Goal: Information Seeking & Learning: Learn about a topic

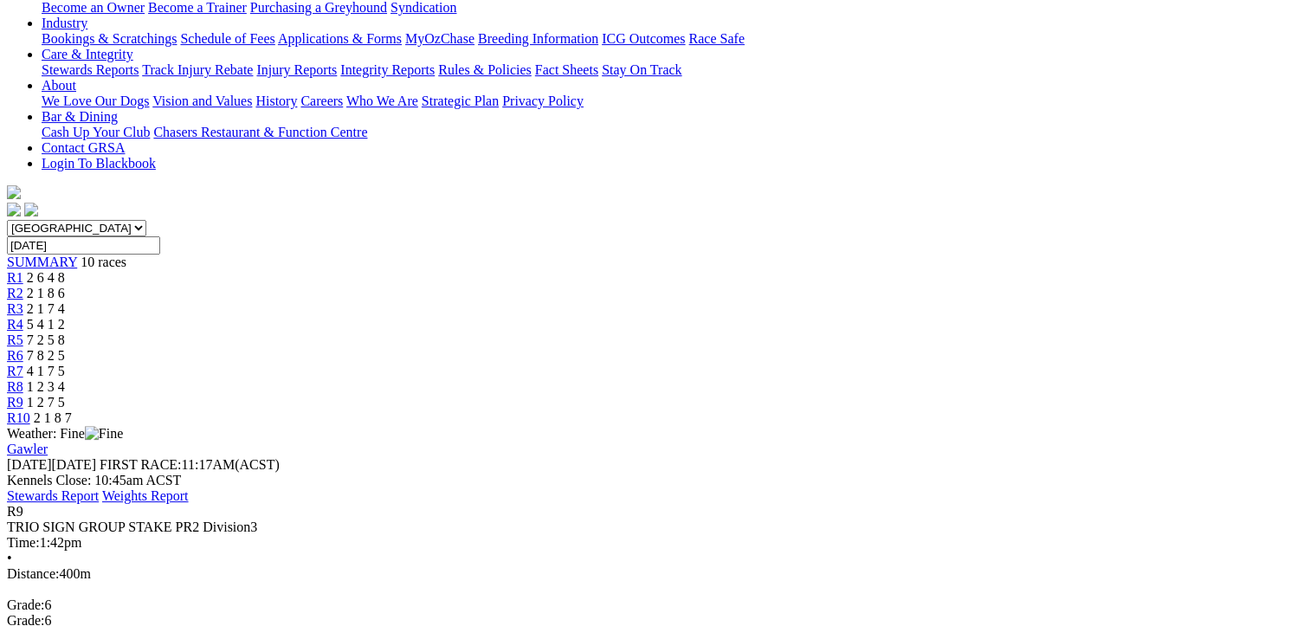
scroll to position [433, 0]
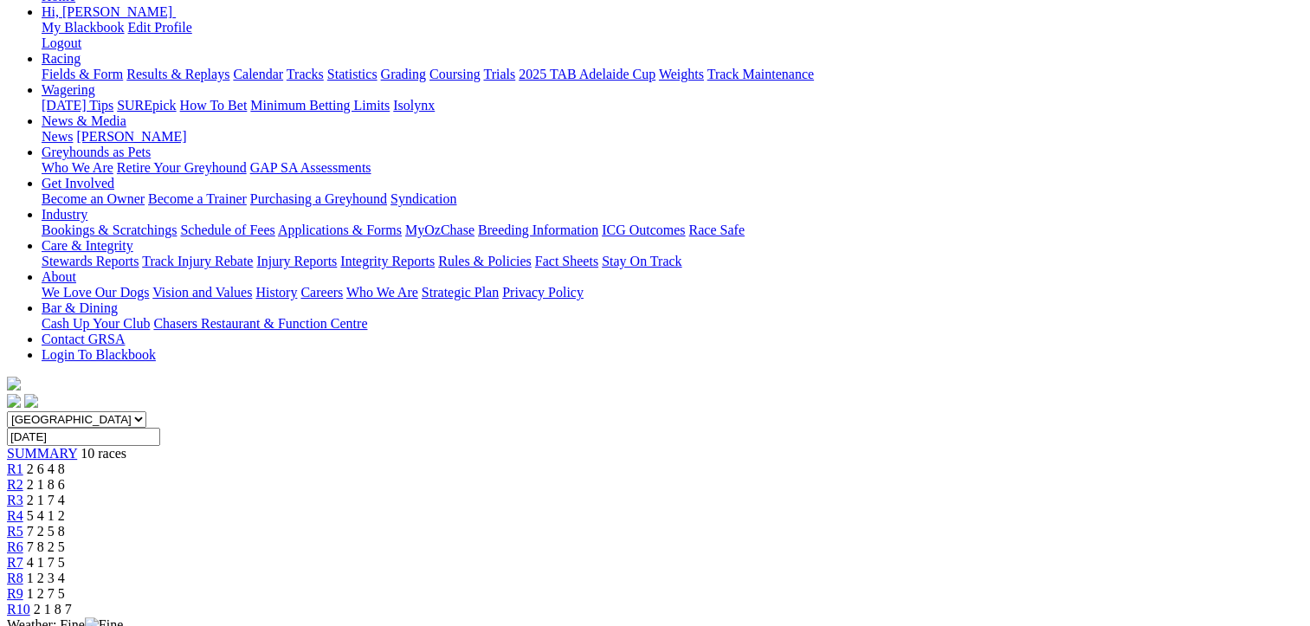
scroll to position [87, 0]
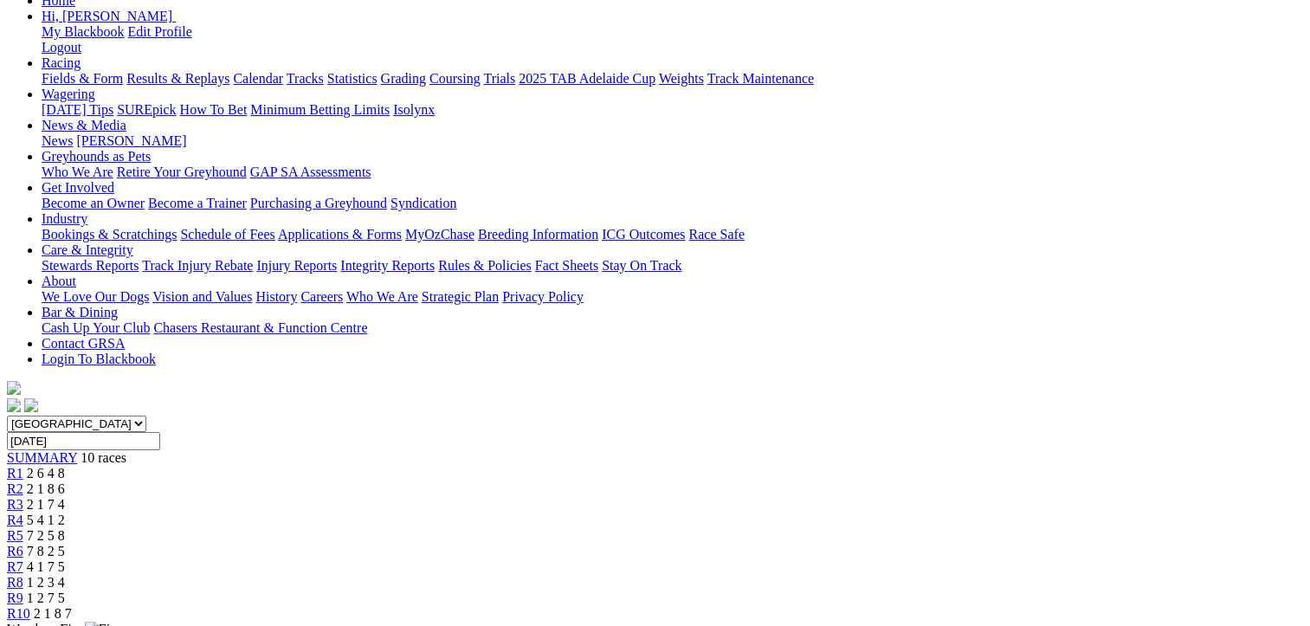
scroll to position [433, 0]
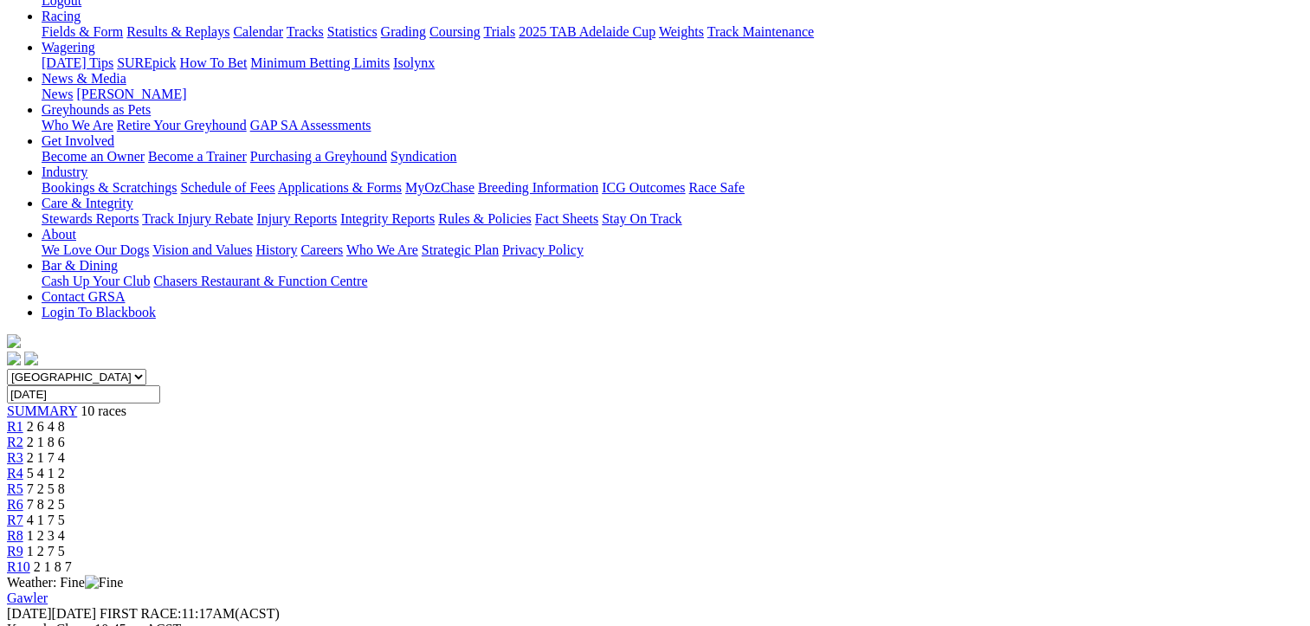
scroll to position [87, 0]
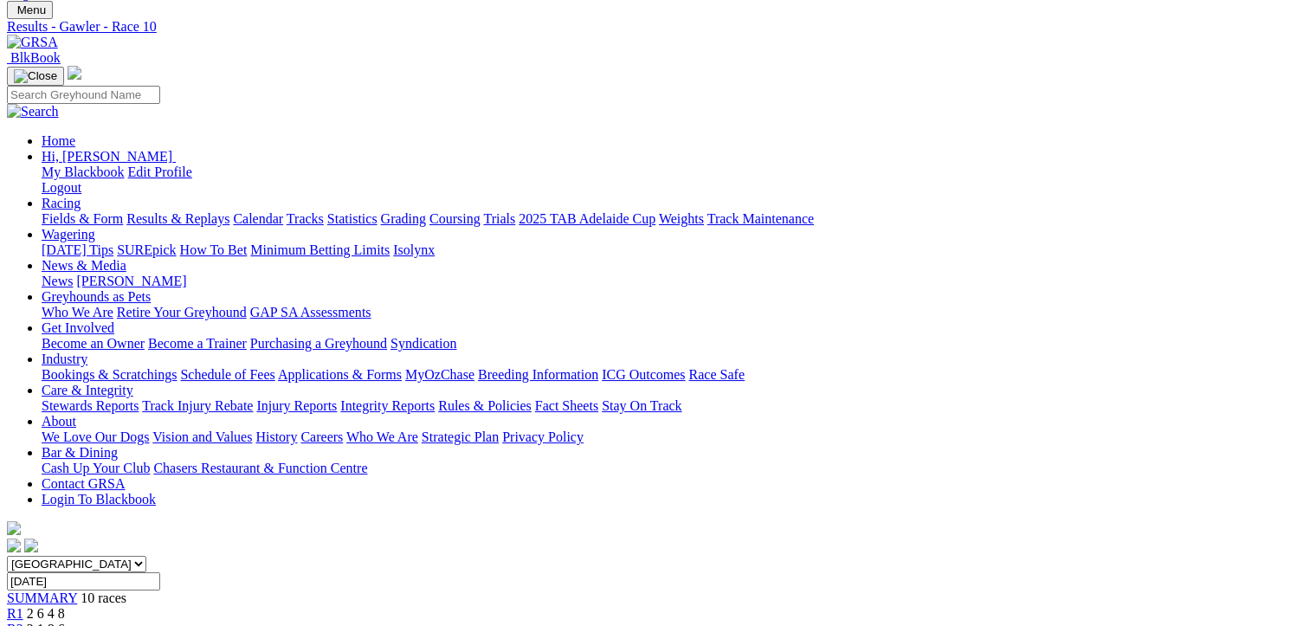
click at [70, 211] on link "Fields & Form" at bounding box center [82, 218] width 81 height 15
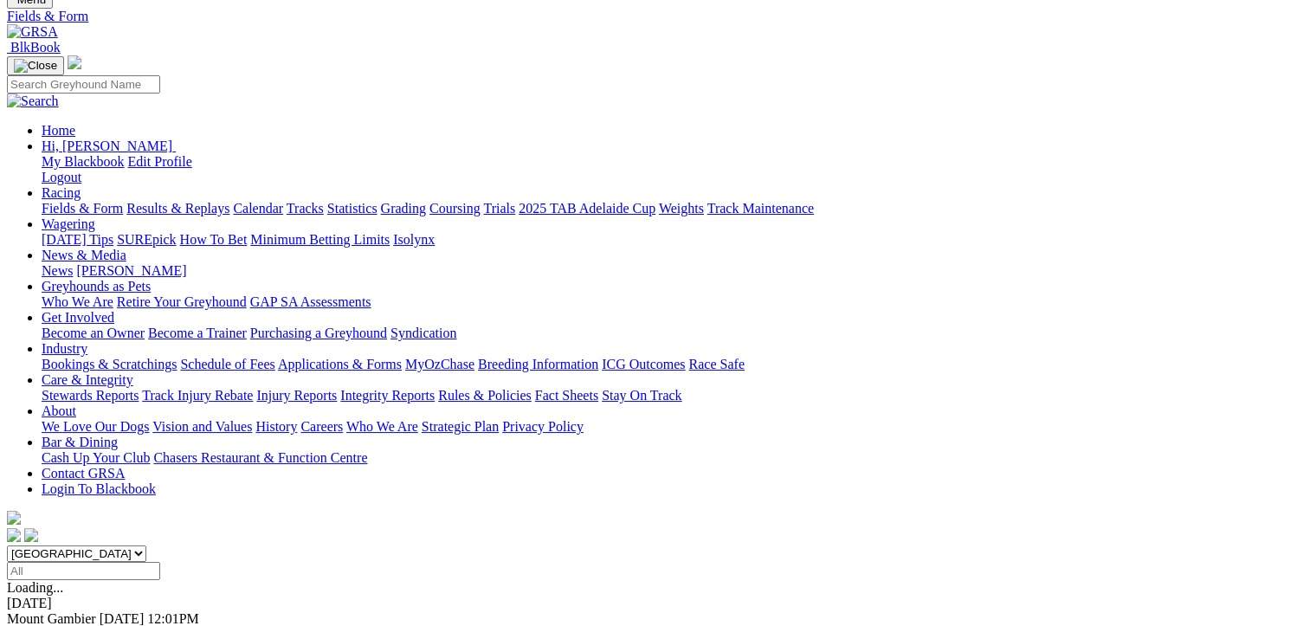
scroll to position [173, 0]
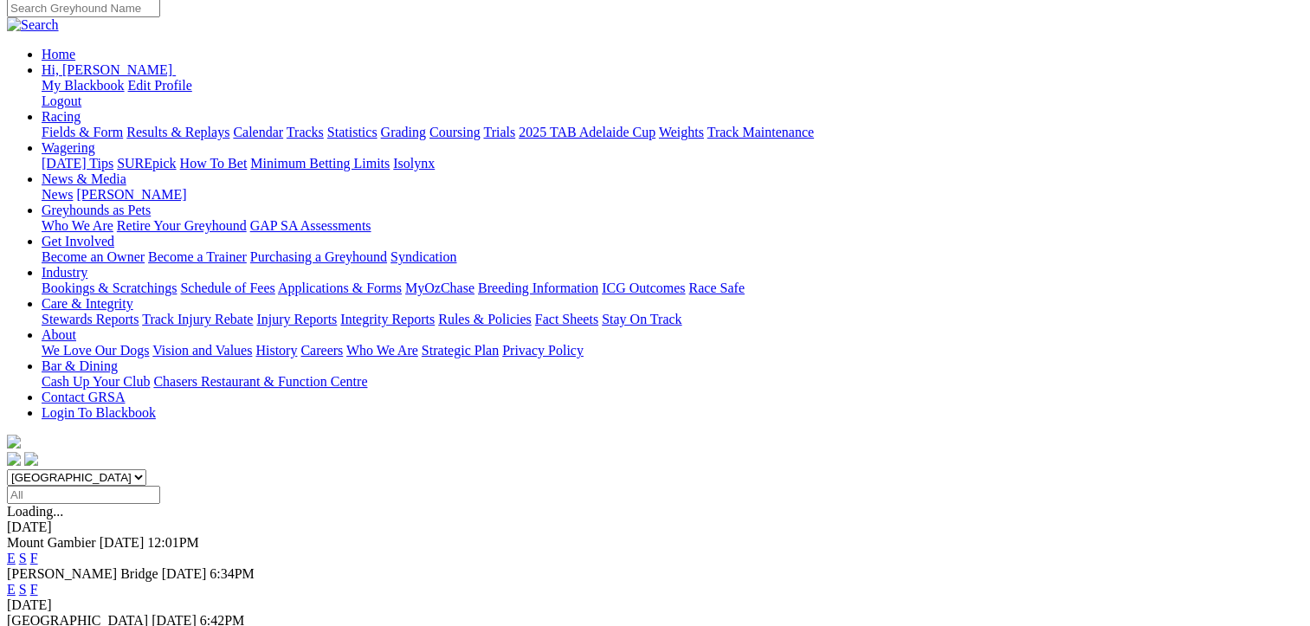
click at [38, 625] on link "F" at bounding box center [34, 636] width 8 height 15
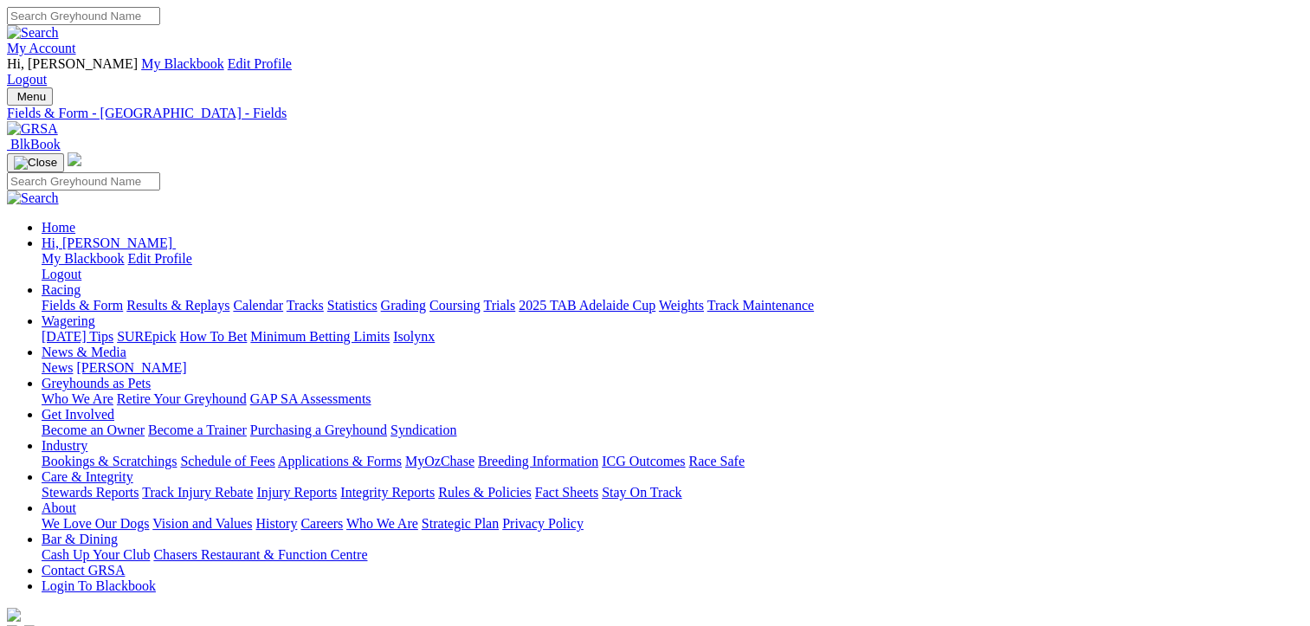
click at [59, 298] on link "Fields & Form" at bounding box center [82, 305] width 81 height 15
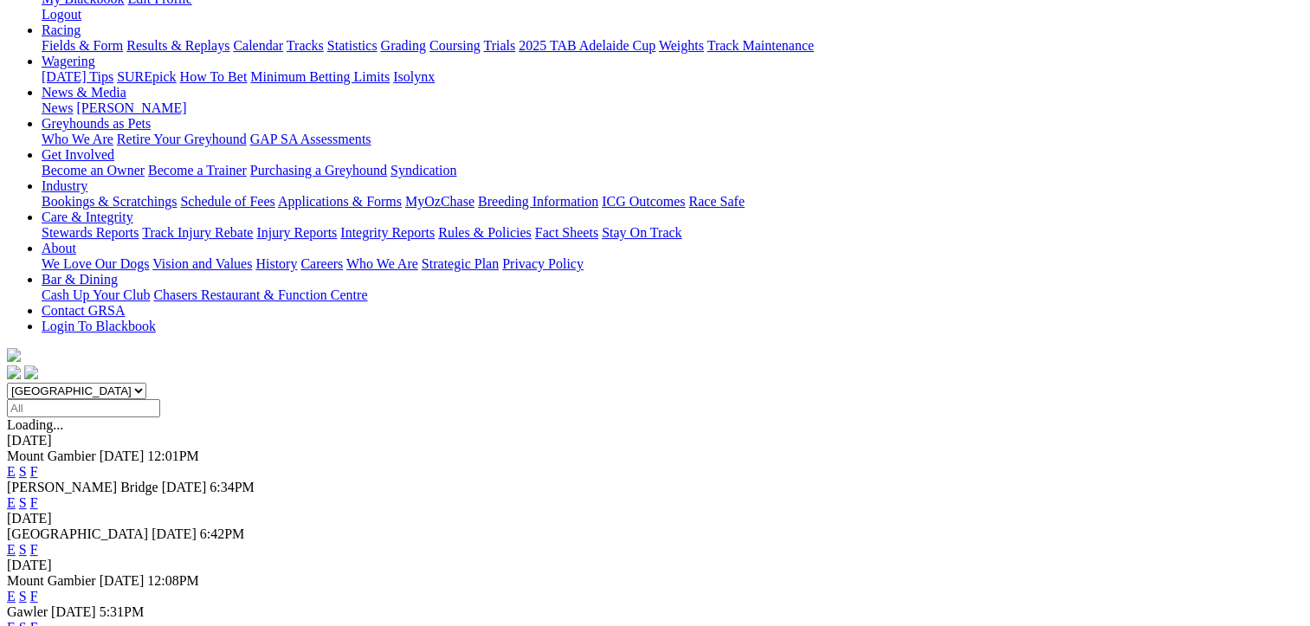
click at [38, 620] on link "F" at bounding box center [34, 627] width 8 height 15
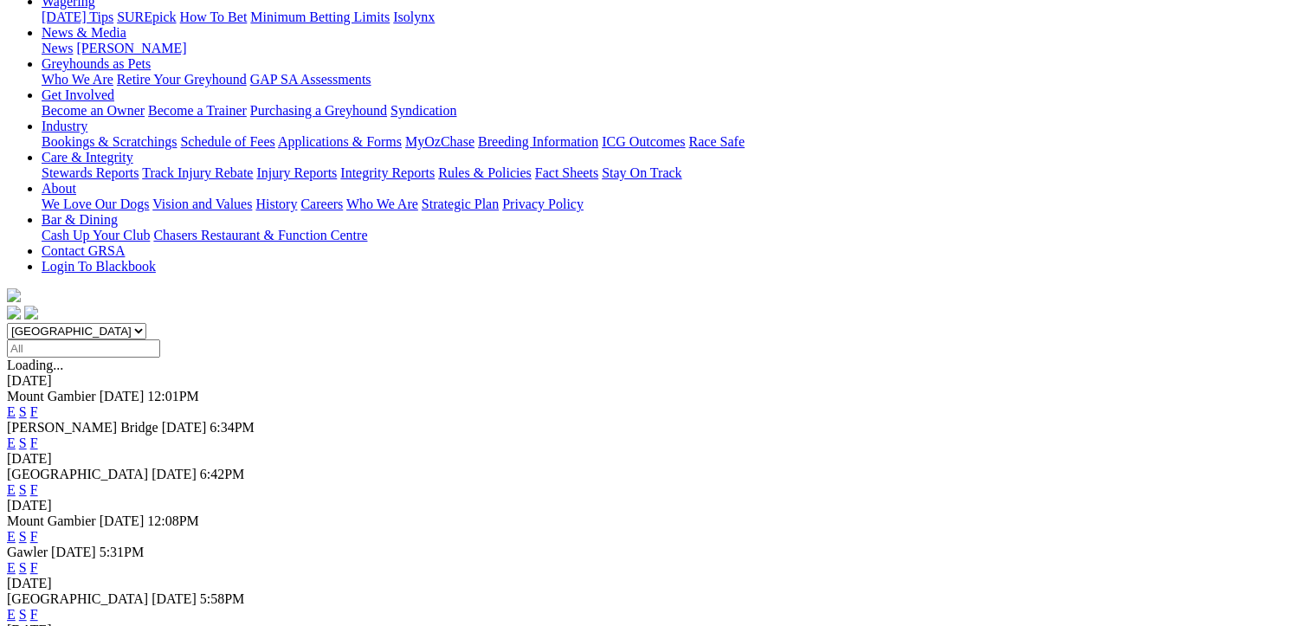
scroll to position [346, 0]
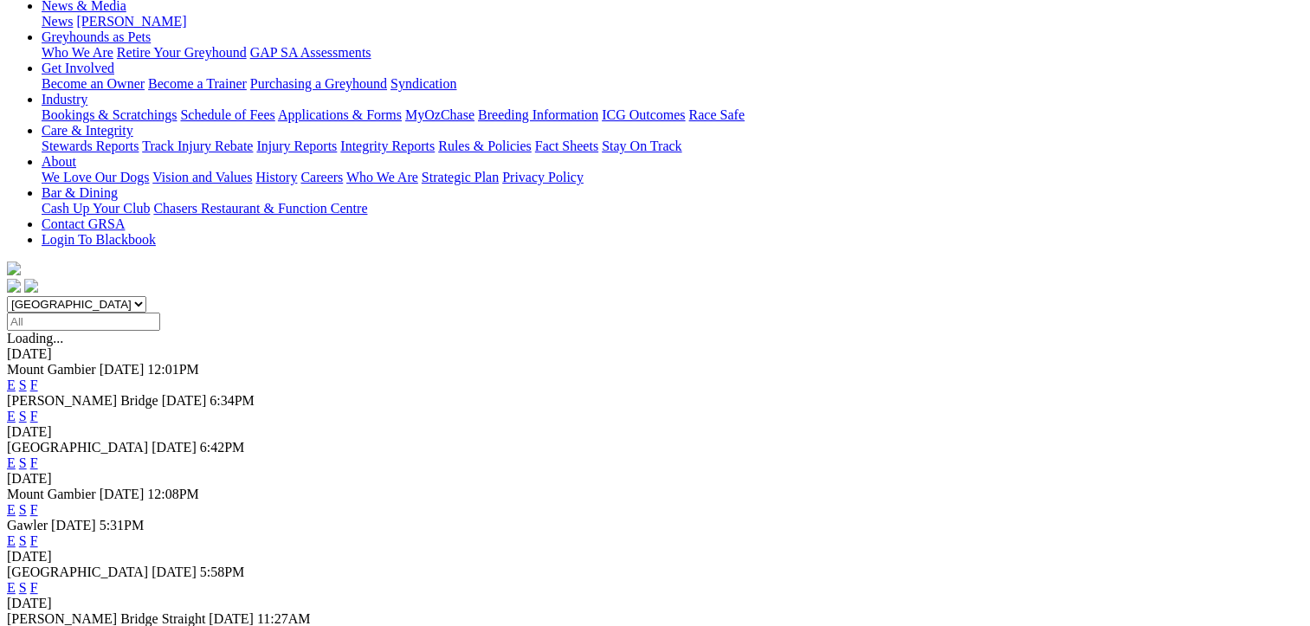
click at [38, 580] on link "F" at bounding box center [34, 587] width 8 height 15
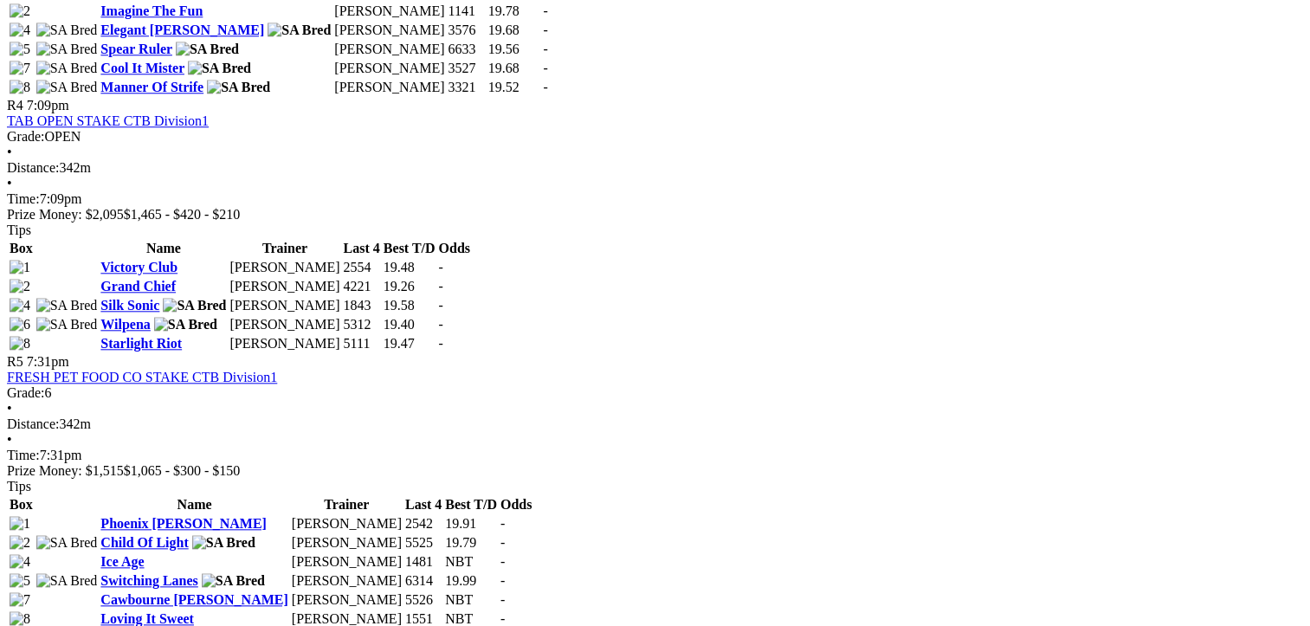
scroll to position [1819, 0]
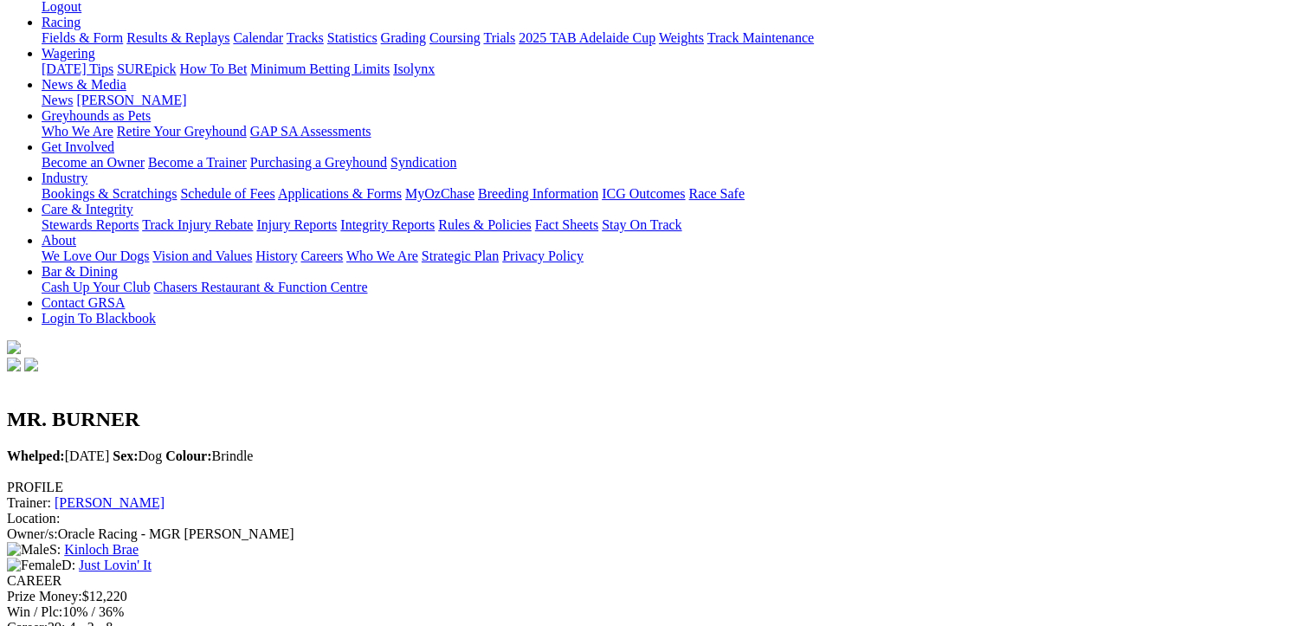
scroll to position [173, 0]
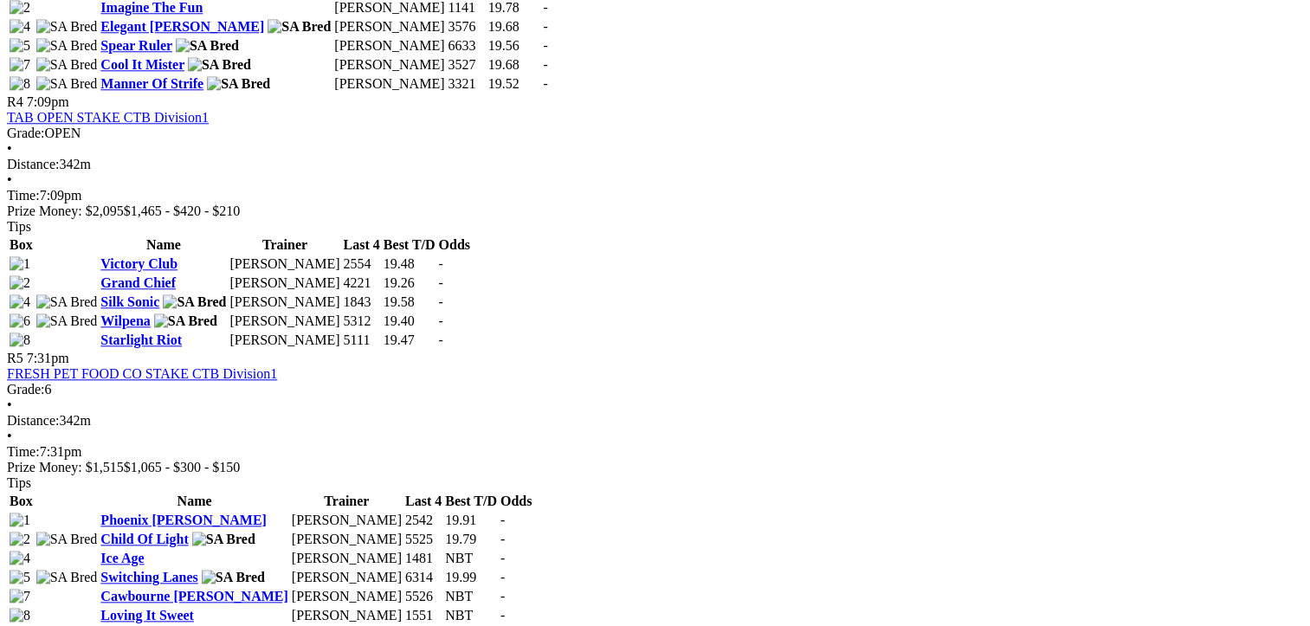
scroll to position [1992, 0]
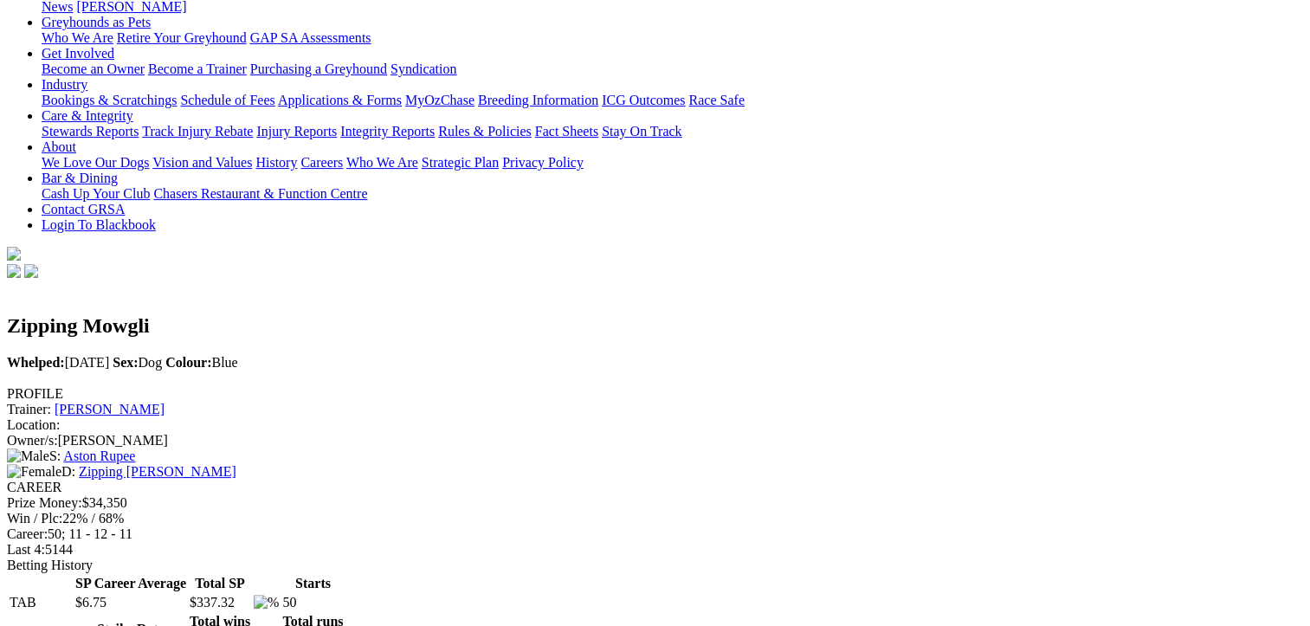
scroll to position [260, 0]
